Goal: Transaction & Acquisition: Purchase product/service

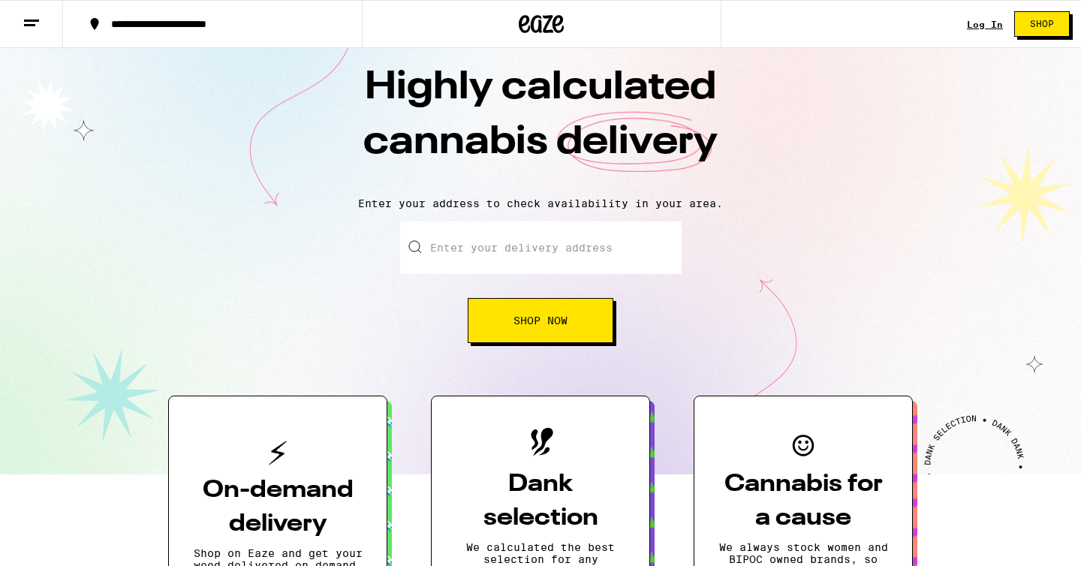
click at [486, 263] on input "Enter your delivery address" at bounding box center [540, 247] width 281 height 53
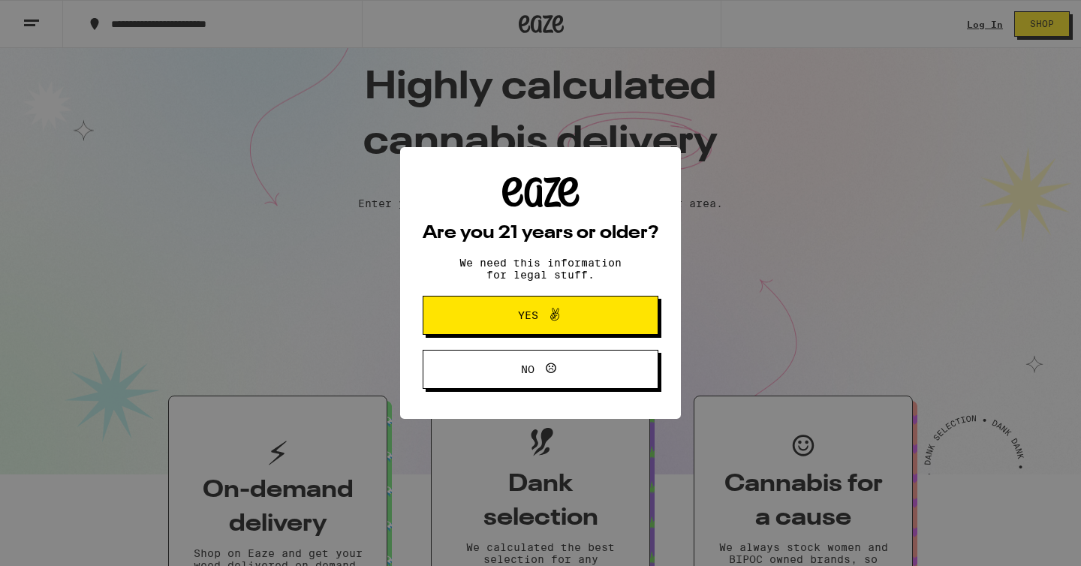
click at [506, 313] on span "Yes" at bounding box center [540, 315] width 114 height 20
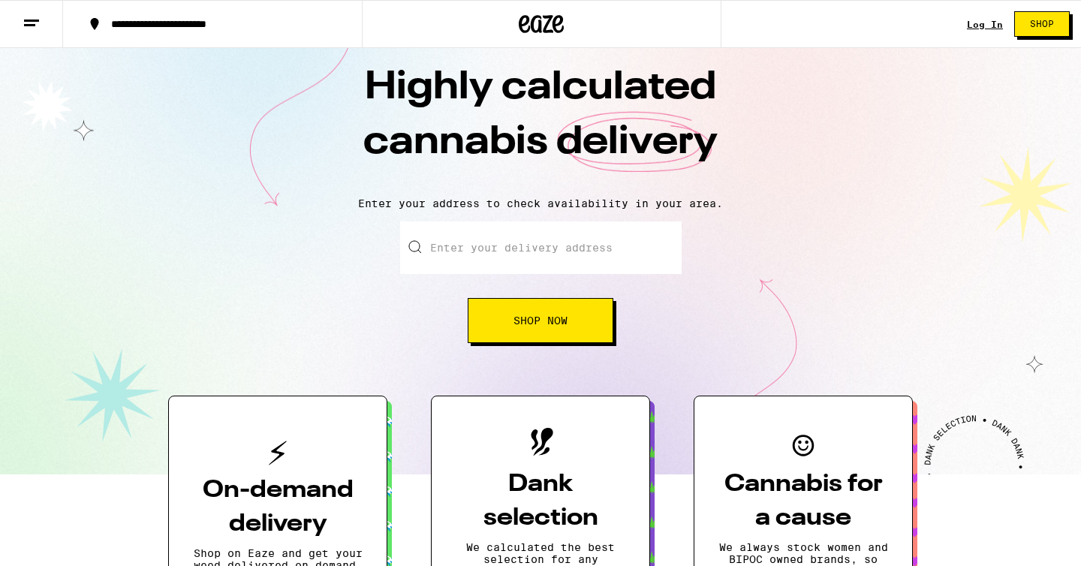
click at [485, 245] on input "Enter your delivery address" at bounding box center [540, 247] width 281 height 53
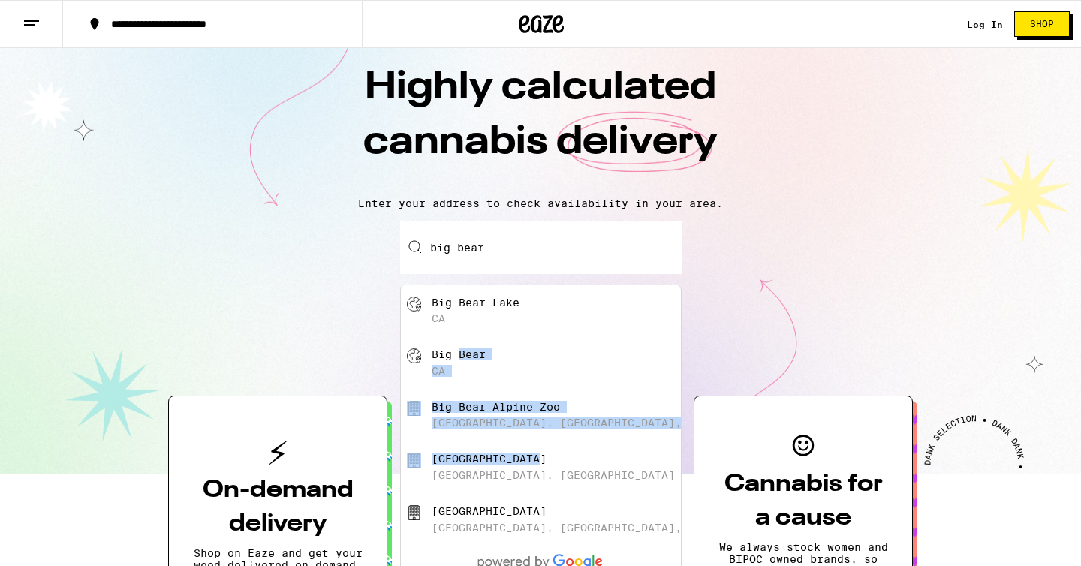
drag, startPoint x: 460, startPoint y: 366, endPoint x: 511, endPoint y: 480, distance: 125.0
click at [511, 480] on ul "[GEOGRAPHIC_DATA] [GEOGRAPHIC_DATA] [GEOGRAPHIC_DATA] [GEOGRAPHIC_DATA] [GEOGRA…" at bounding box center [540, 431] width 281 height 294
click at [511, 480] on div "[GEOGRAPHIC_DATA], [GEOGRAPHIC_DATA]" at bounding box center [566, 467] width 268 height 29
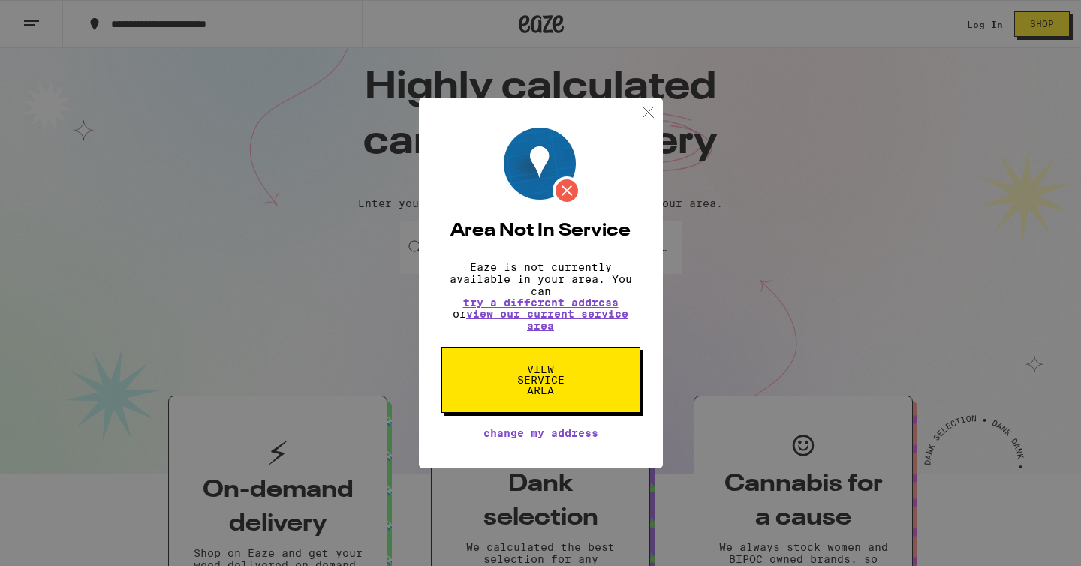
click at [645, 107] on img at bounding box center [648, 112] width 19 height 19
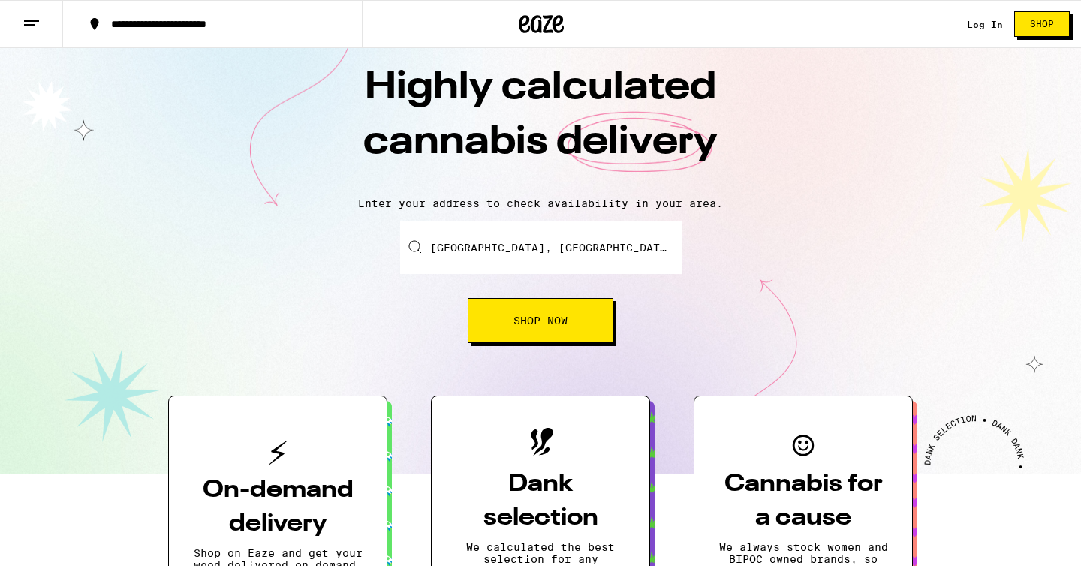
click at [485, 246] on input "[GEOGRAPHIC_DATA], [GEOGRAPHIC_DATA], [GEOGRAPHIC_DATA], [GEOGRAPHIC_DATA]" at bounding box center [540, 247] width 281 height 53
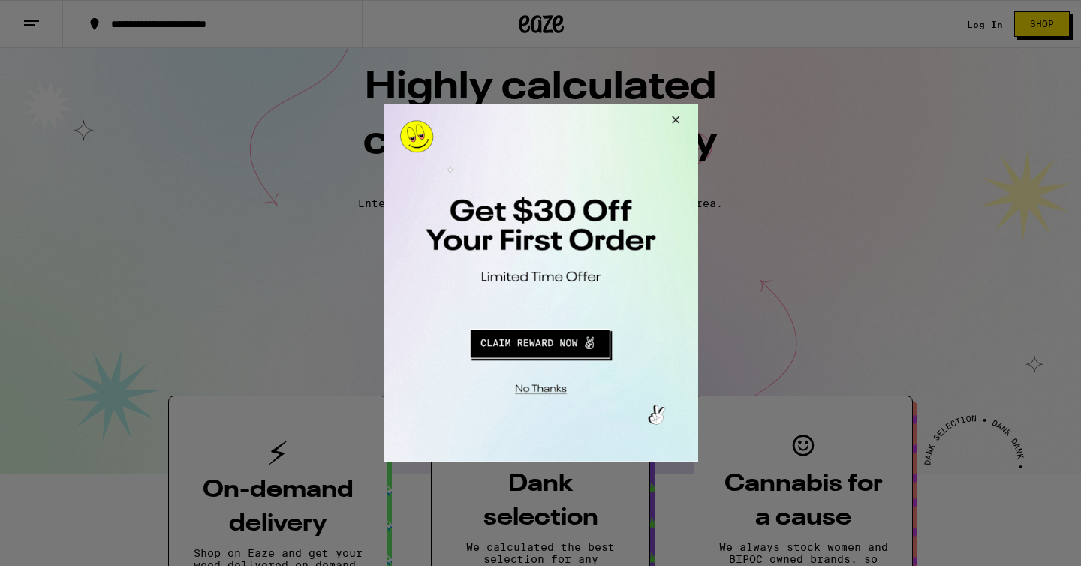
click at [678, 116] on button "Close Modal" at bounding box center [672, 122] width 41 height 36
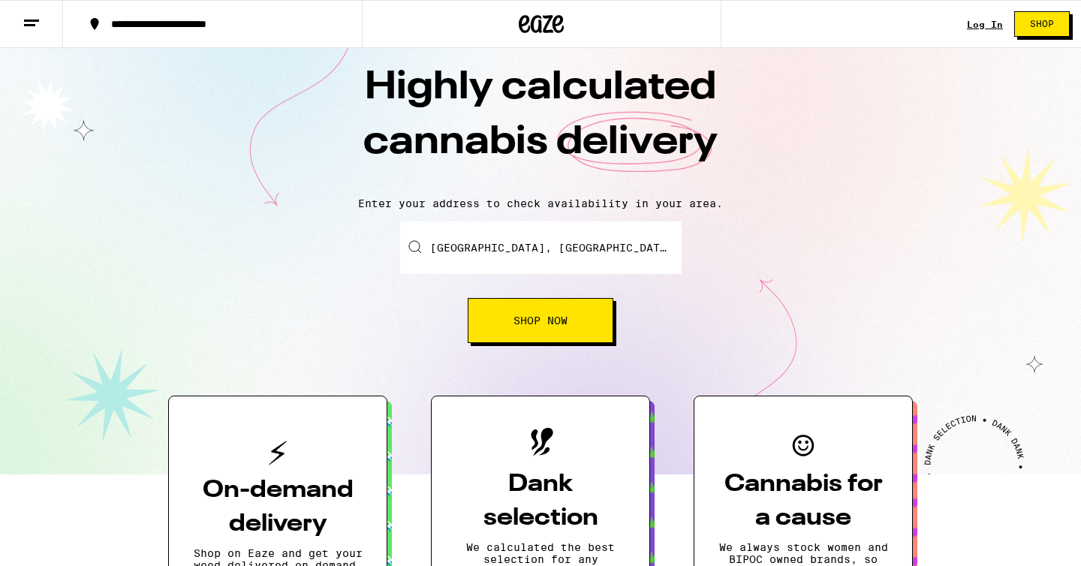
click at [542, 248] on input "[GEOGRAPHIC_DATA], [GEOGRAPHIC_DATA], [GEOGRAPHIC_DATA], [GEOGRAPHIC_DATA]" at bounding box center [540, 247] width 281 height 53
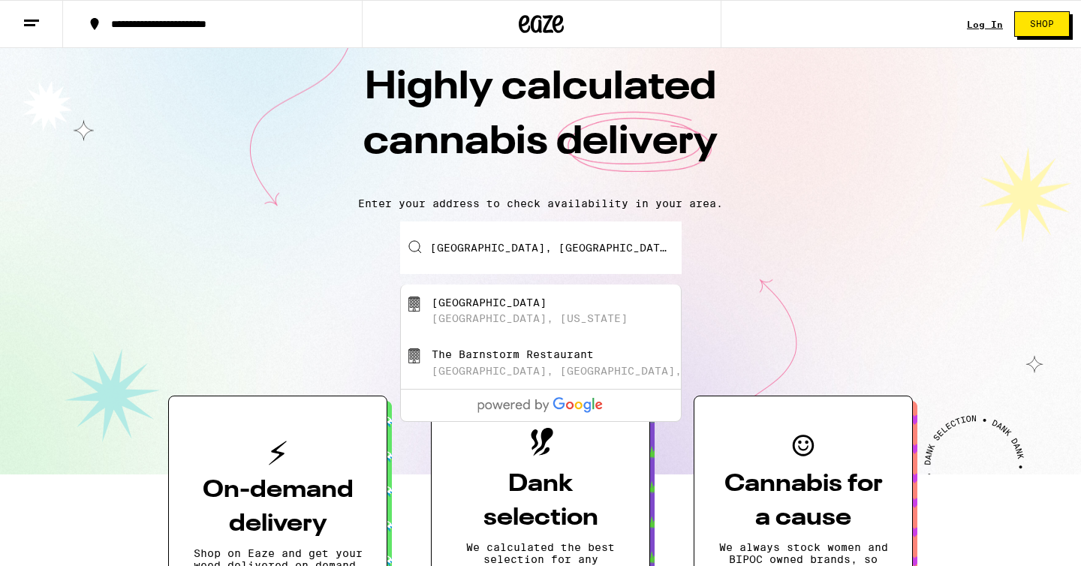
click at [542, 248] on input "[GEOGRAPHIC_DATA], [GEOGRAPHIC_DATA], [GEOGRAPHIC_DATA], [GEOGRAPHIC_DATA]" at bounding box center [540, 247] width 281 height 53
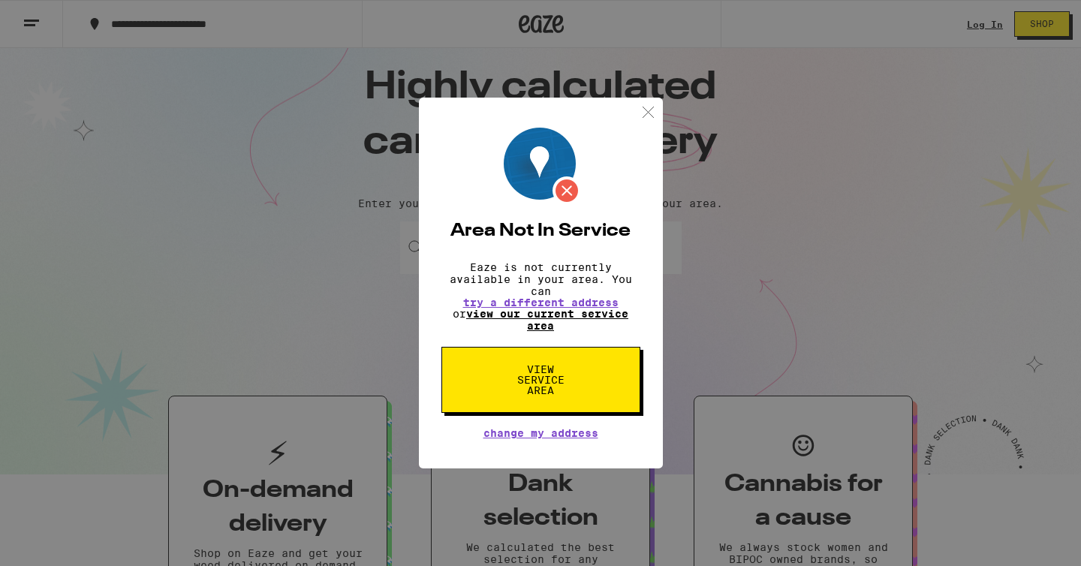
type input "Big Bear, CA 92314"
click at [576, 320] on link "view our current service area" at bounding box center [547, 320] width 162 height 24
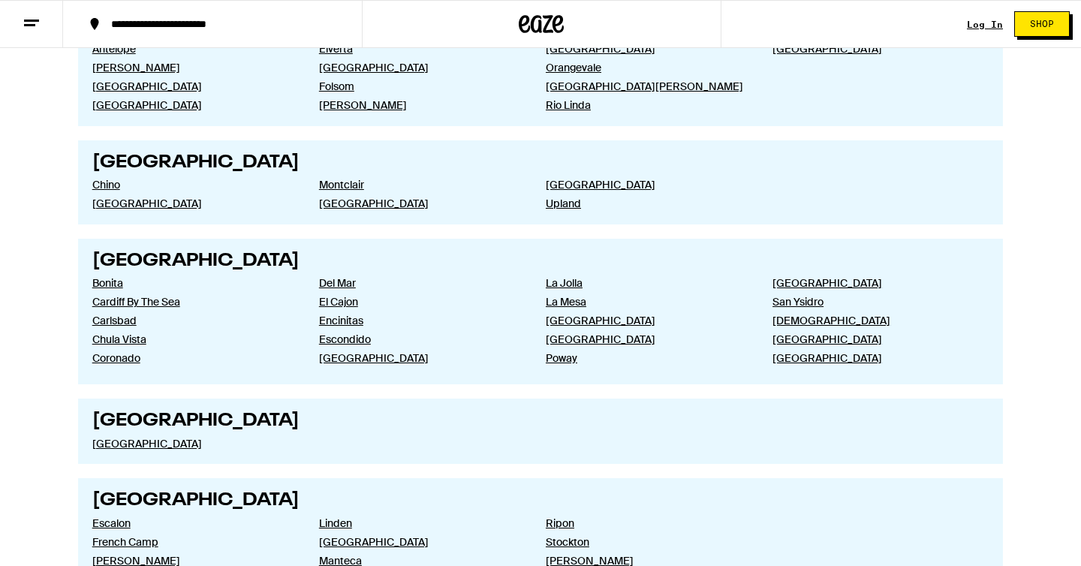
scroll to position [1810, 0]
